Goal: Information Seeking & Learning: Learn about a topic

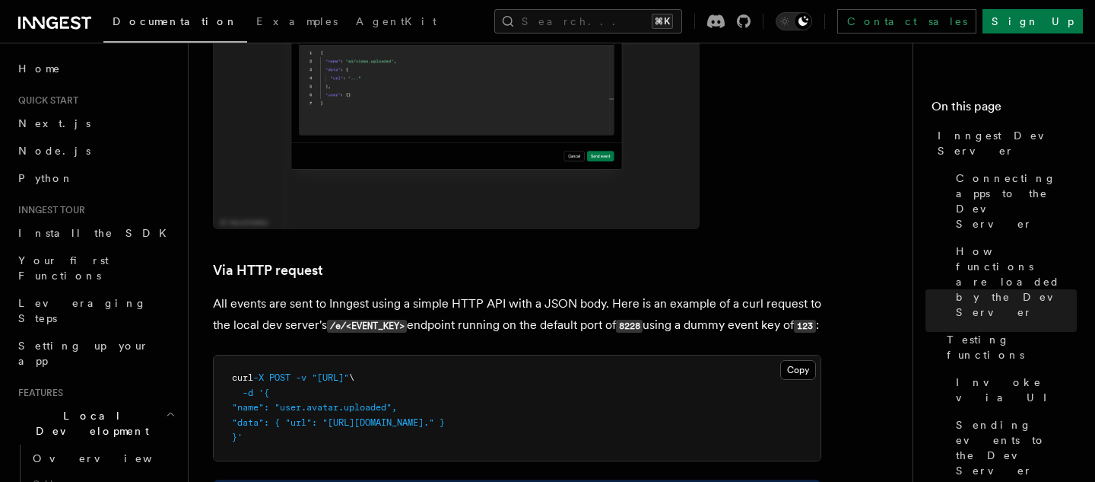
scroll to position [3629, 0]
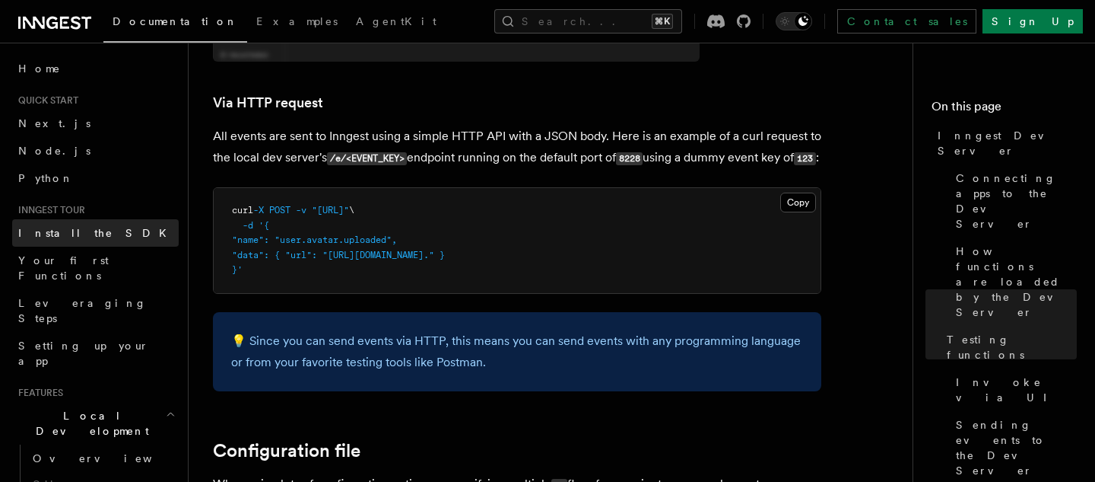
click at [82, 231] on span "Install the SDK" at bounding box center [96, 233] width 157 height 12
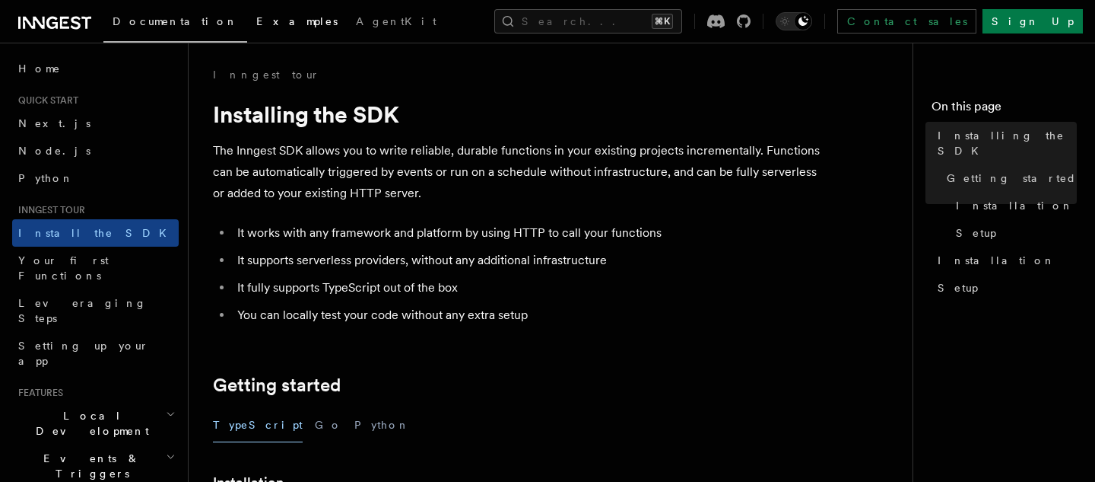
click at [256, 21] on span "Examples" at bounding box center [296, 21] width 81 height 12
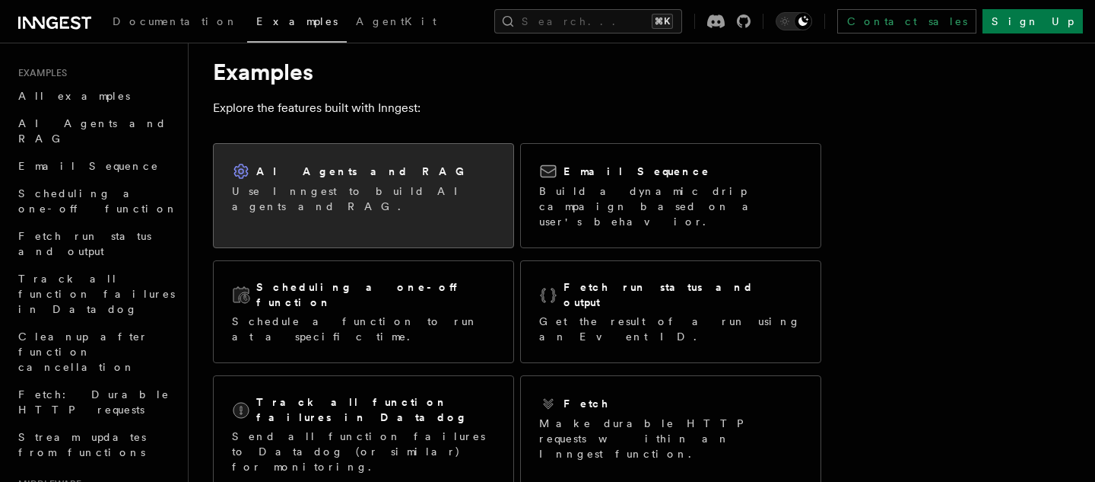
scroll to position [30, 0]
click at [320, 188] on p "Use Inngest to build AI agents and RAG." at bounding box center [363, 196] width 263 height 30
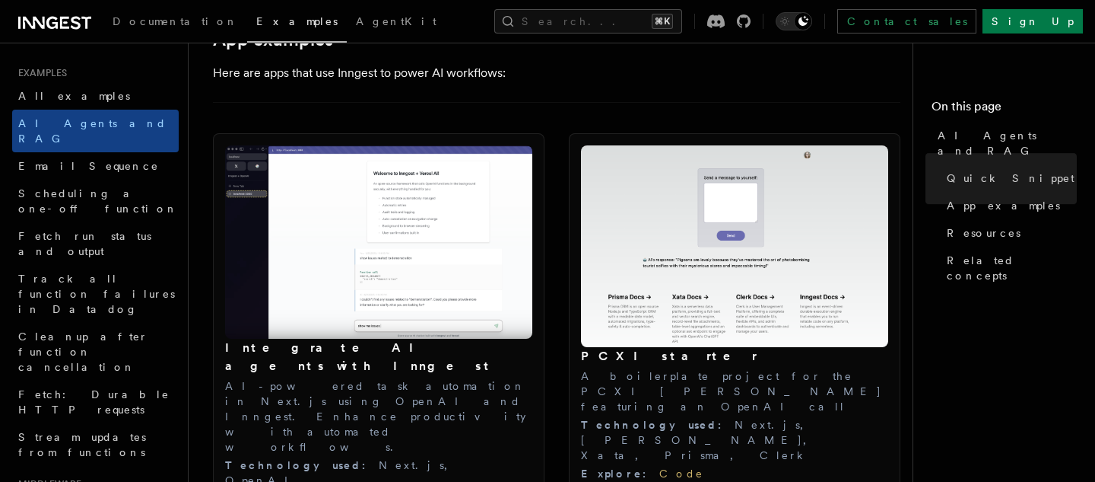
scroll to position [1683, 0]
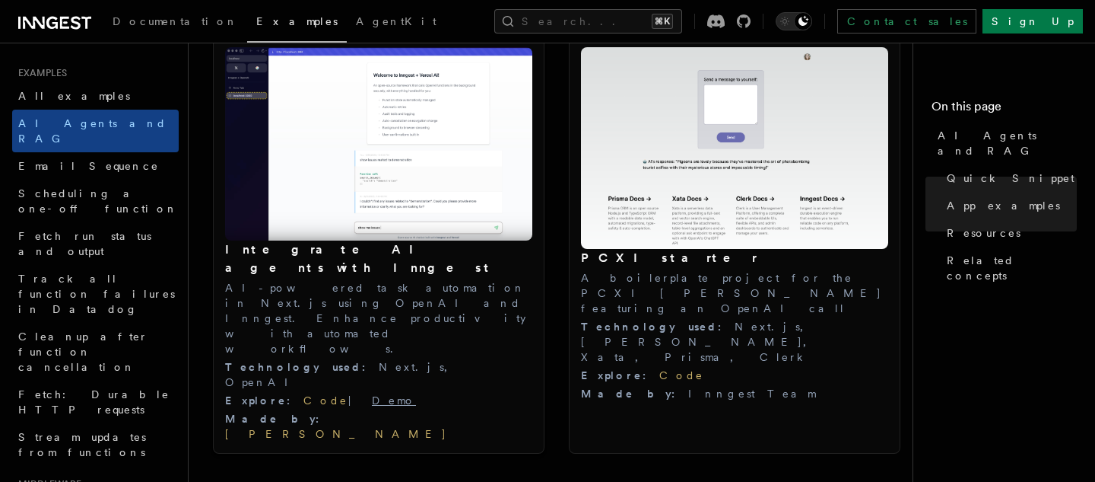
click at [372, 394] on link "Demo" at bounding box center [394, 400] width 44 height 12
